Goal: Information Seeking & Learning: Learn about a topic

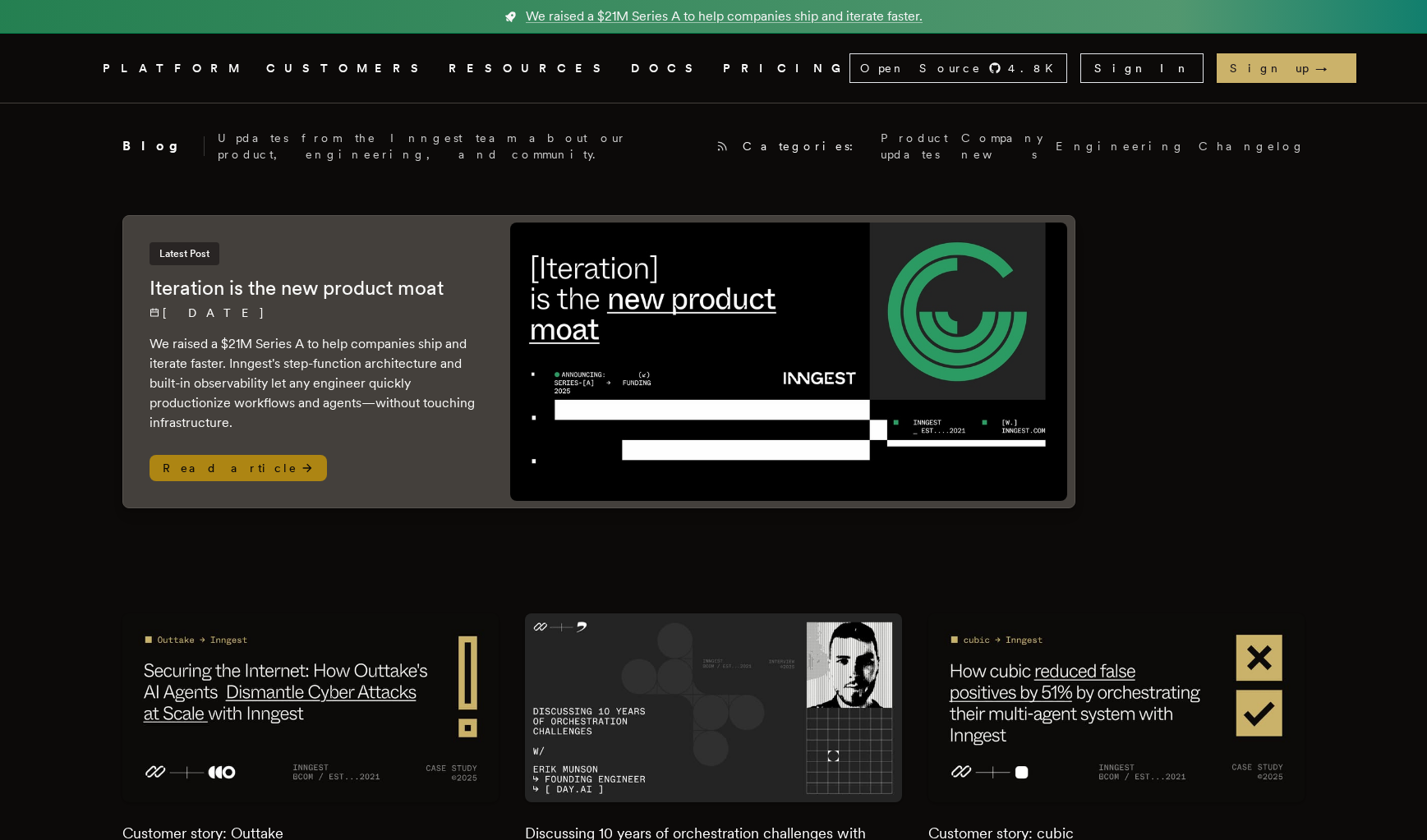
click at [275, 340] on p "We raised a $21M Series A to help companies ship and iterate faster. Inngest's …" at bounding box center [314, 383] width 328 height 99
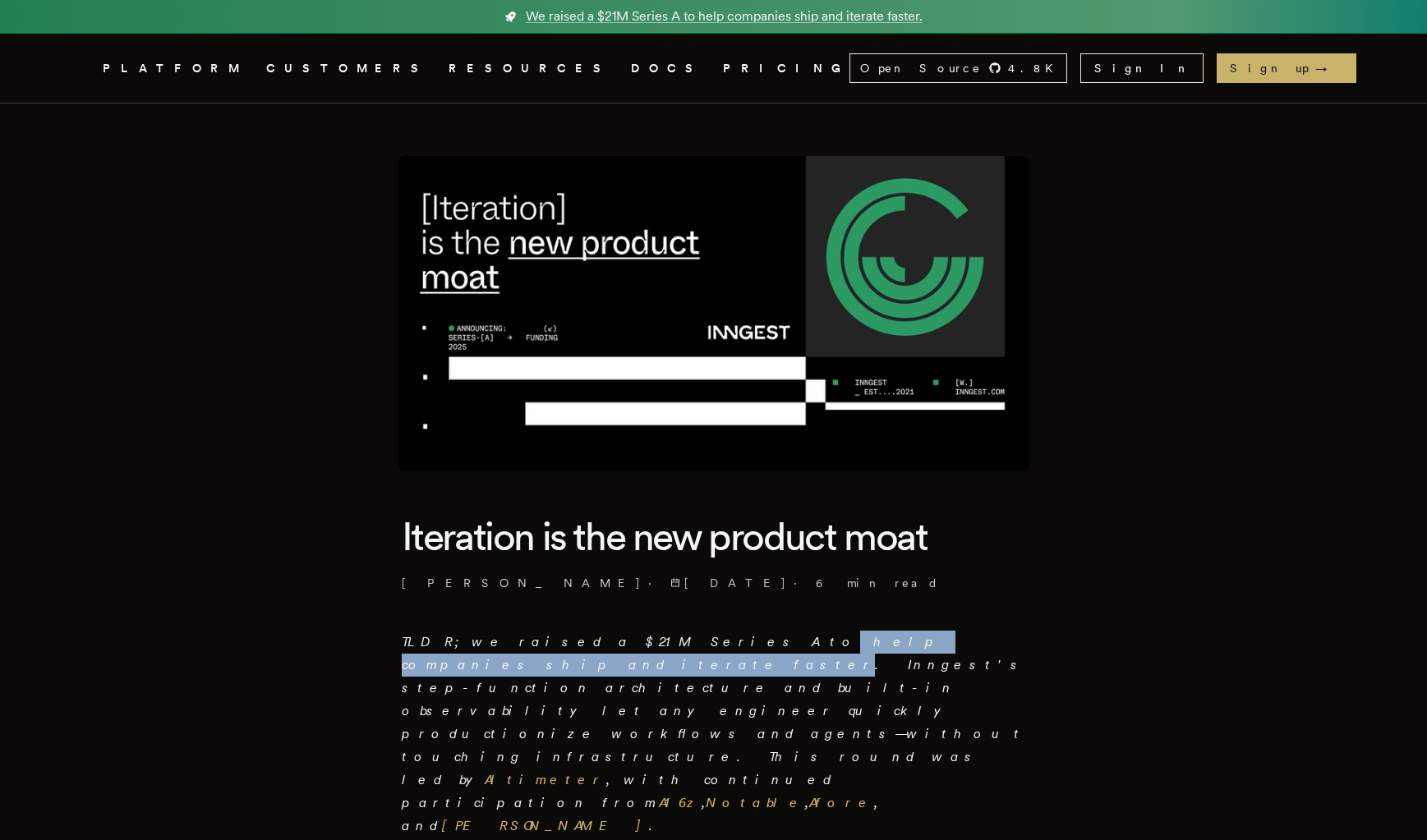
drag, startPoint x: 612, startPoint y: 640, endPoint x: 838, endPoint y: 652, distance: 226.3
click at [838, 652] on p "TLDR; we raised a $21M Series A to help companies ship and iterate faster. Inng…" at bounding box center [714, 735] width 625 height 207
copy em "help companies ship and iterate faster"
